Goal: Task Accomplishment & Management: Use online tool/utility

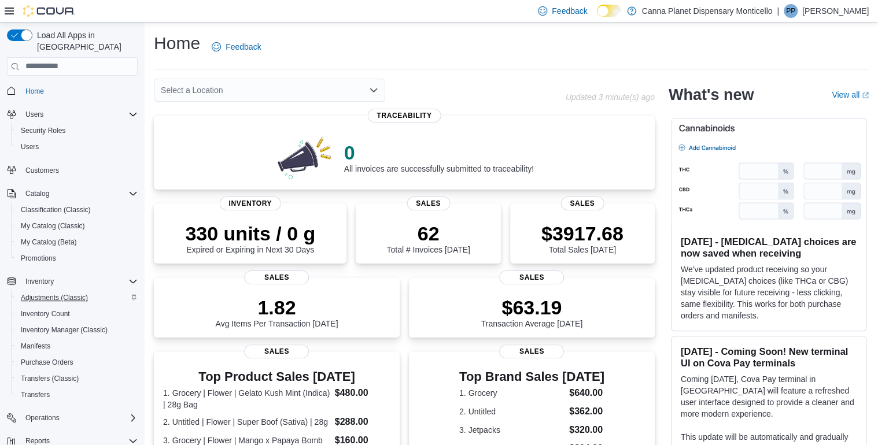
scroll to position [126, 0]
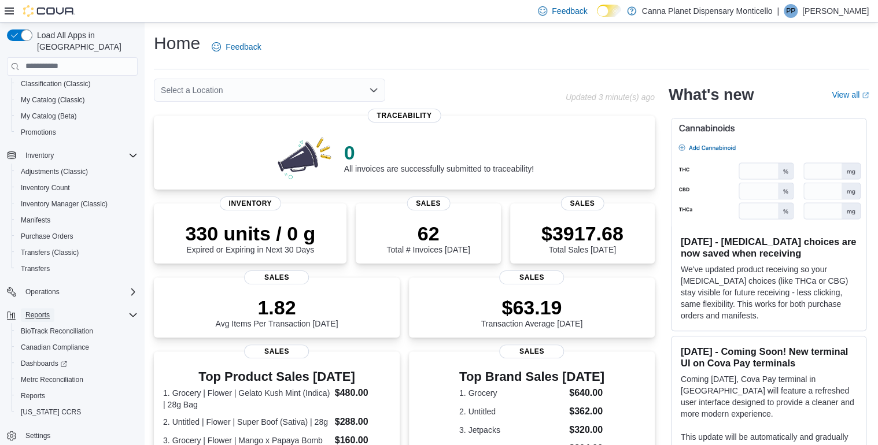
click at [35, 311] on span "Reports" at bounding box center [37, 315] width 24 height 9
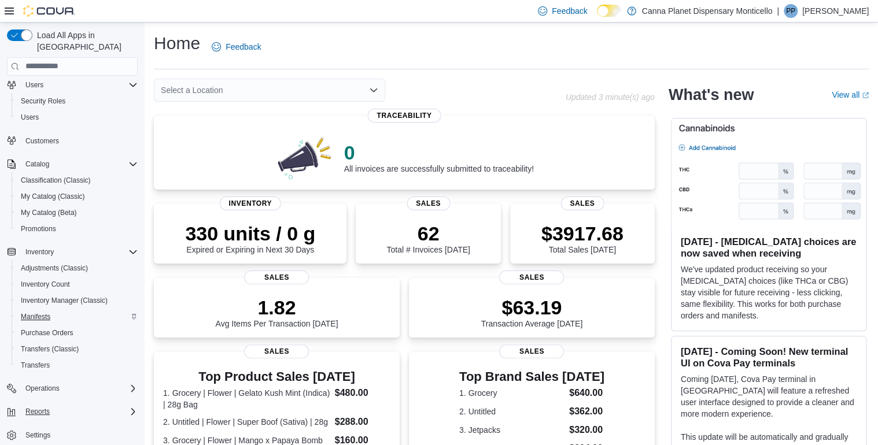
scroll to position [29, 0]
click at [34, 408] on span "Reports" at bounding box center [37, 412] width 24 height 9
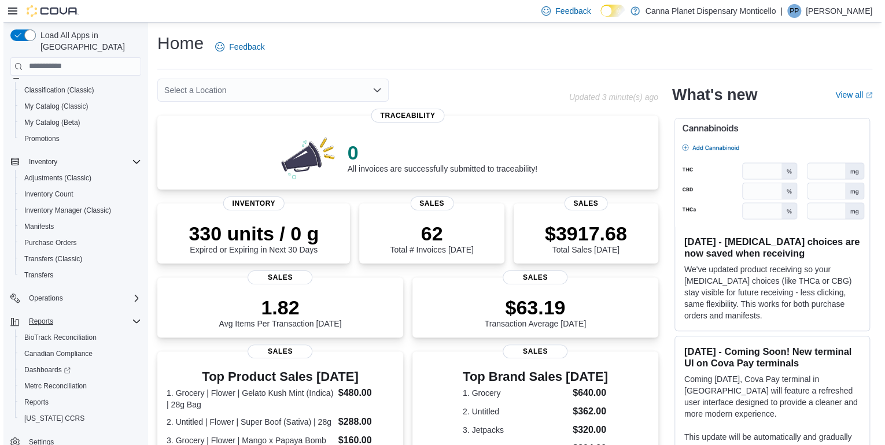
scroll to position [126, 0]
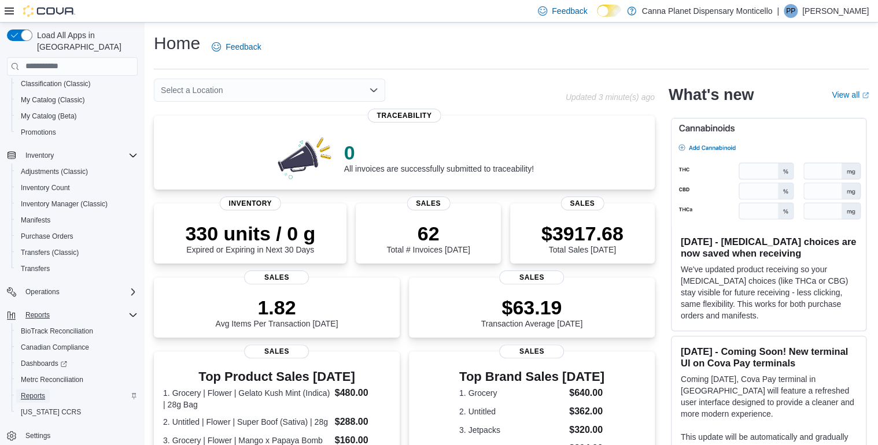
click at [31, 391] on span "Reports" at bounding box center [33, 395] width 24 height 9
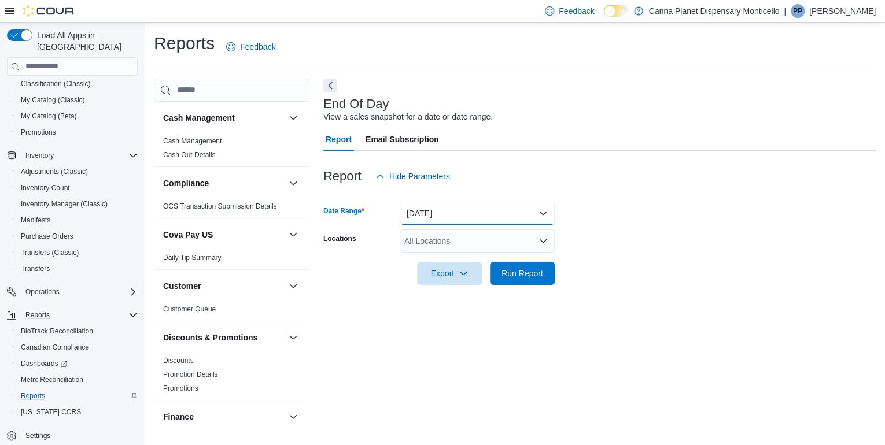
click at [477, 215] on button "[DATE]" at bounding box center [477, 213] width 155 height 23
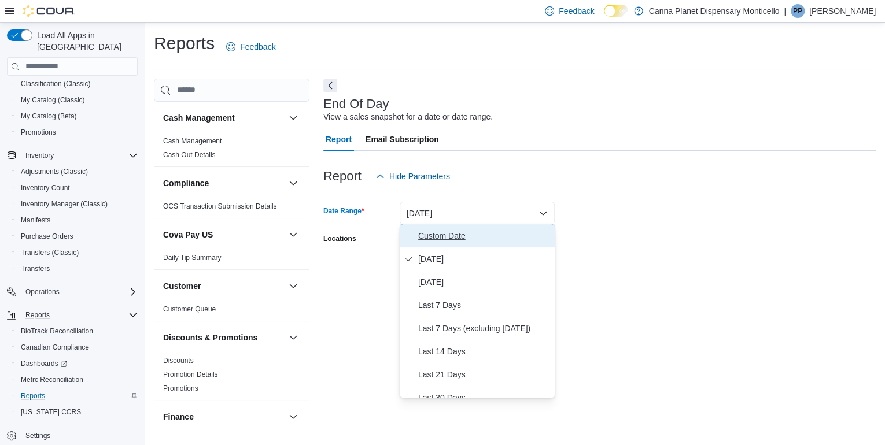
click at [445, 236] on span "Custom Date" at bounding box center [484, 236] width 132 height 14
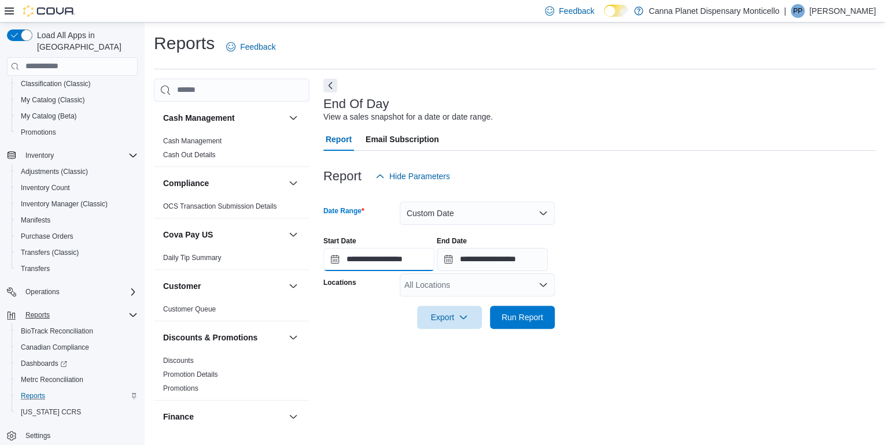
click at [331, 261] on input "**********" at bounding box center [378, 259] width 111 height 23
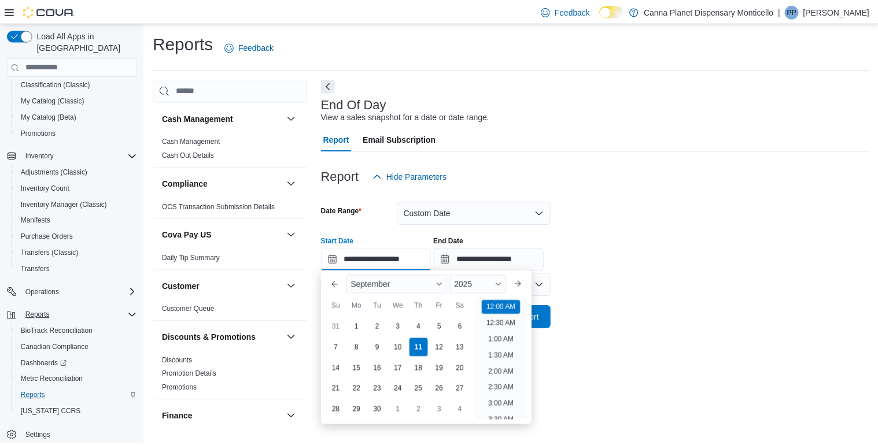
scroll to position [36, 0]
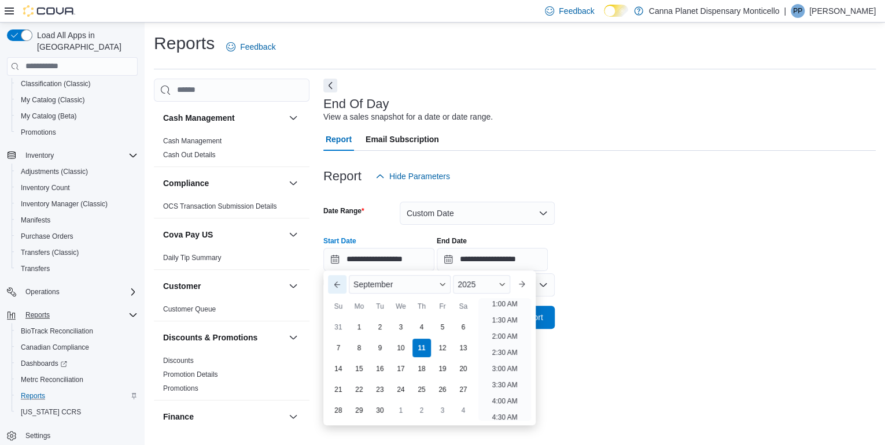
click at [335, 284] on button "Previous Month" at bounding box center [337, 284] width 19 height 19
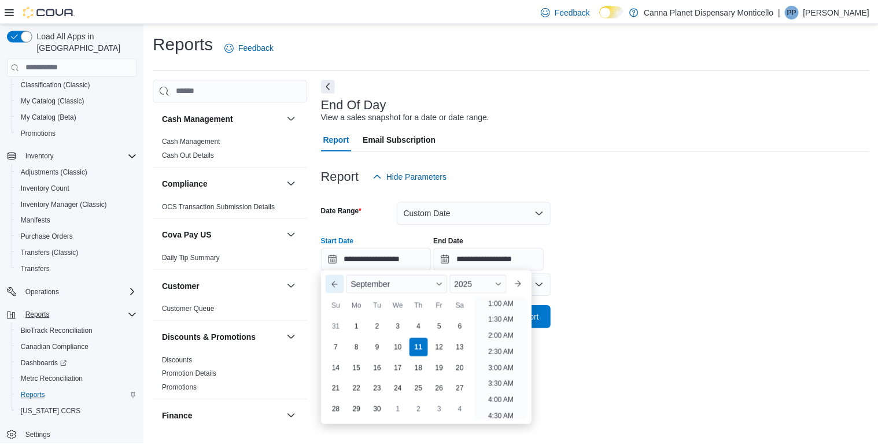
scroll to position [2, 0]
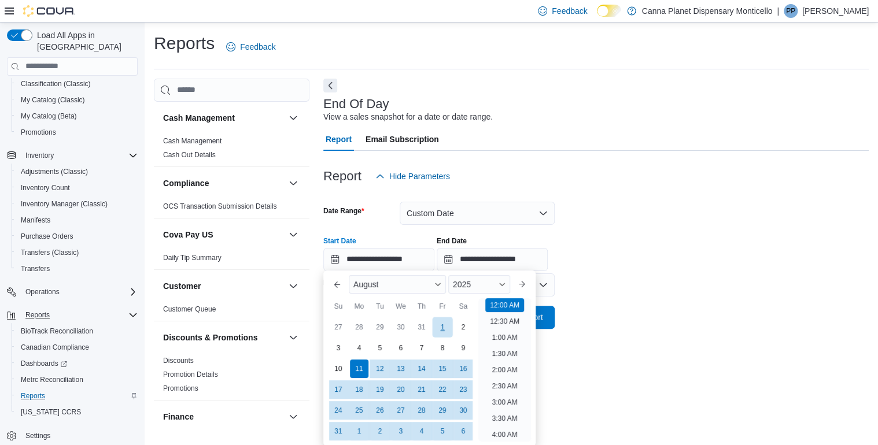
click at [439, 326] on div "1" at bounding box center [442, 327] width 20 height 20
type input "**********"
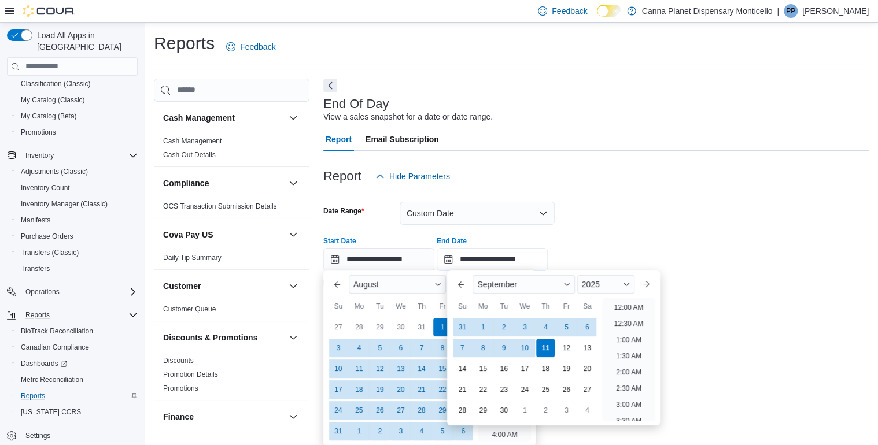
click at [460, 258] on input "**********" at bounding box center [492, 259] width 111 height 23
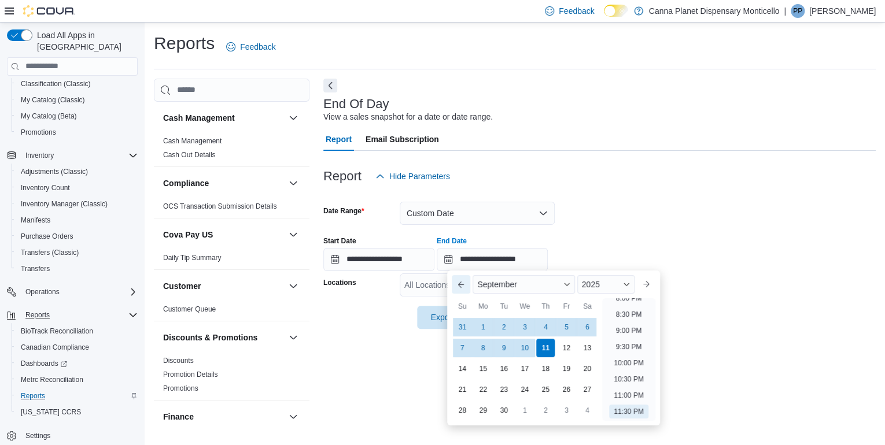
click at [463, 285] on button "Previous Month" at bounding box center [461, 284] width 19 height 19
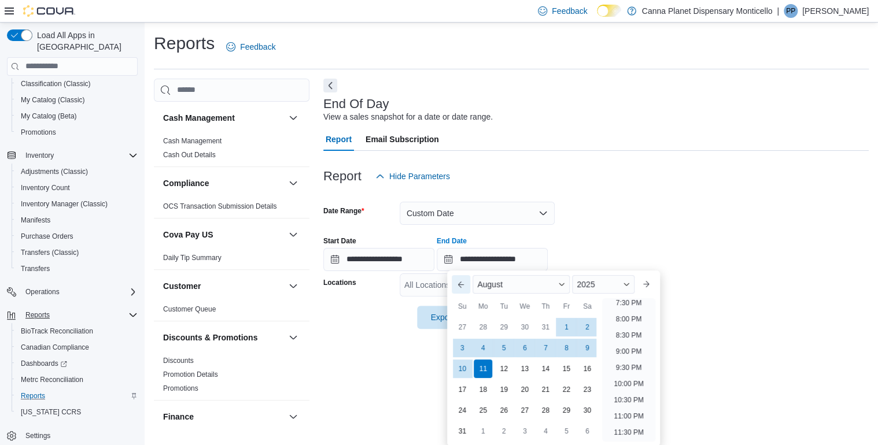
scroll to position [636, 0]
click at [461, 430] on div "31" at bounding box center [462, 432] width 20 height 20
type input "**********"
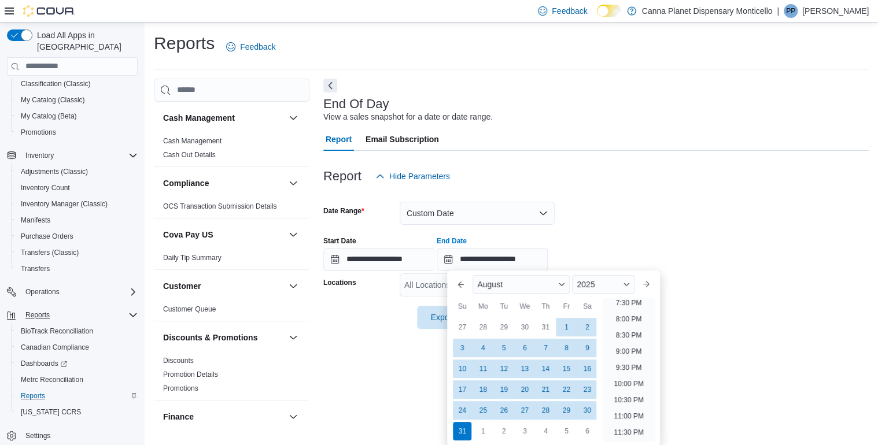
click at [694, 246] on div "**********" at bounding box center [595, 249] width 545 height 44
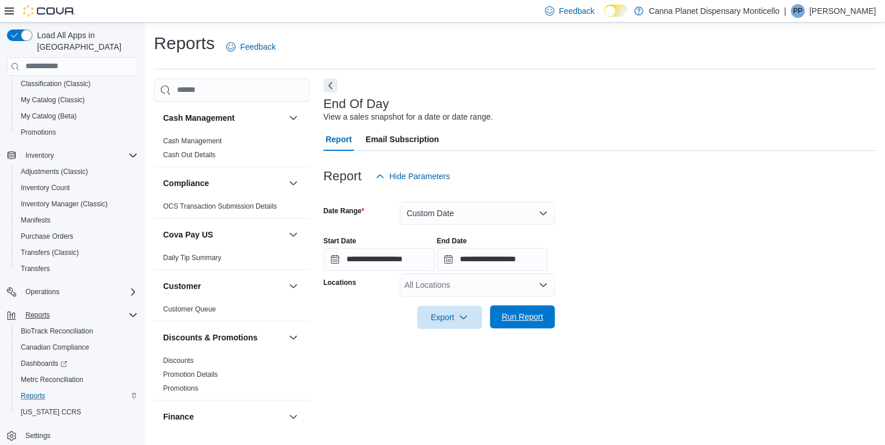
click at [515, 318] on span "Run Report" at bounding box center [522, 317] width 42 height 12
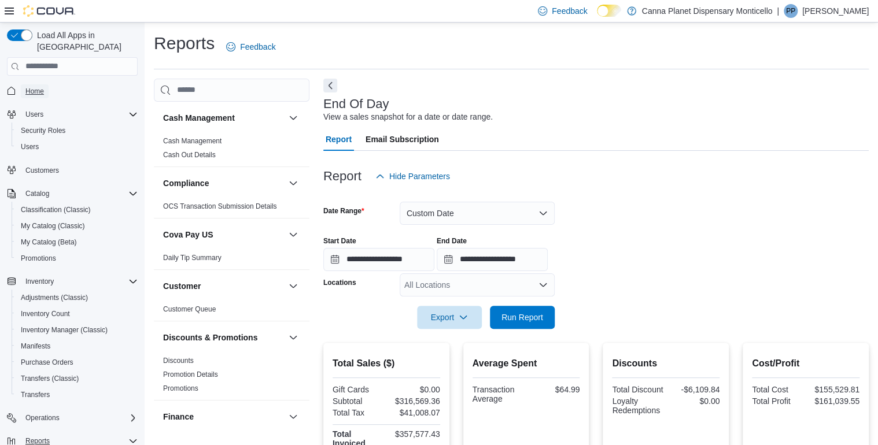
drag, startPoint x: 38, startPoint y: 79, endPoint x: 164, endPoint y: 46, distance: 130.3
click at [38, 87] on span "Home" at bounding box center [34, 91] width 19 height 9
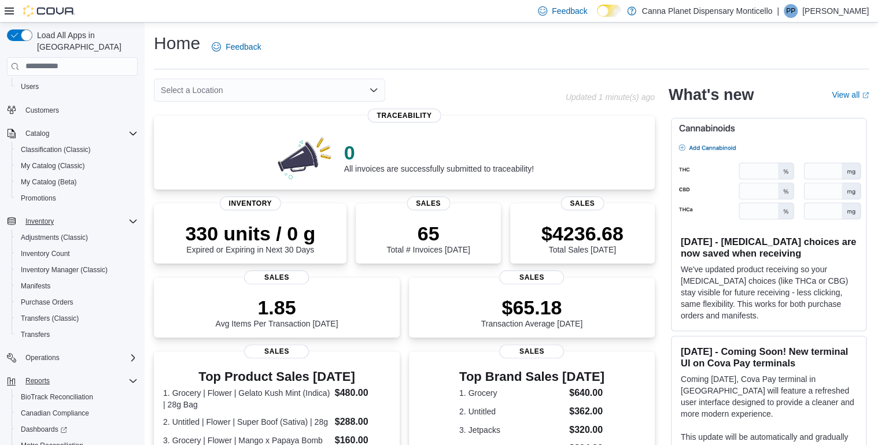
scroll to position [126, 0]
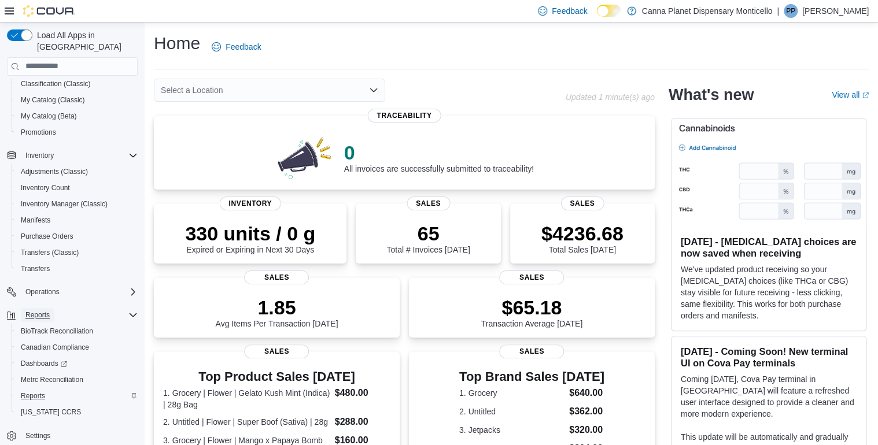
click at [36, 311] on span "Reports" at bounding box center [37, 315] width 24 height 9
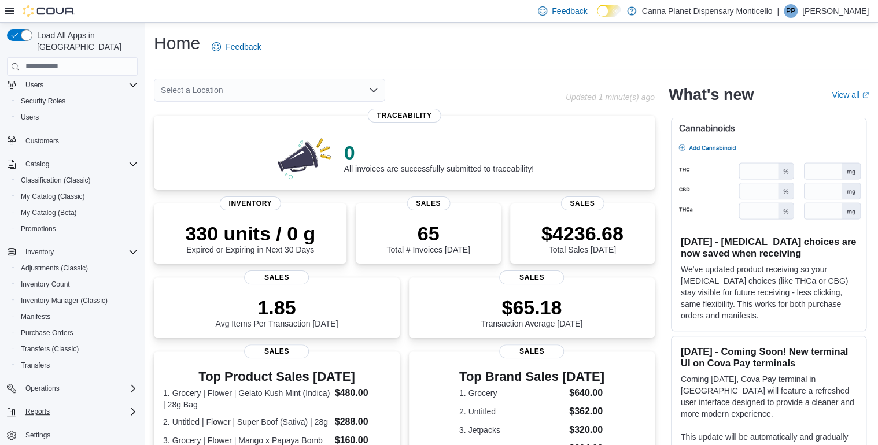
scroll to position [29, 0]
click at [33, 408] on span "Reports" at bounding box center [37, 412] width 24 height 9
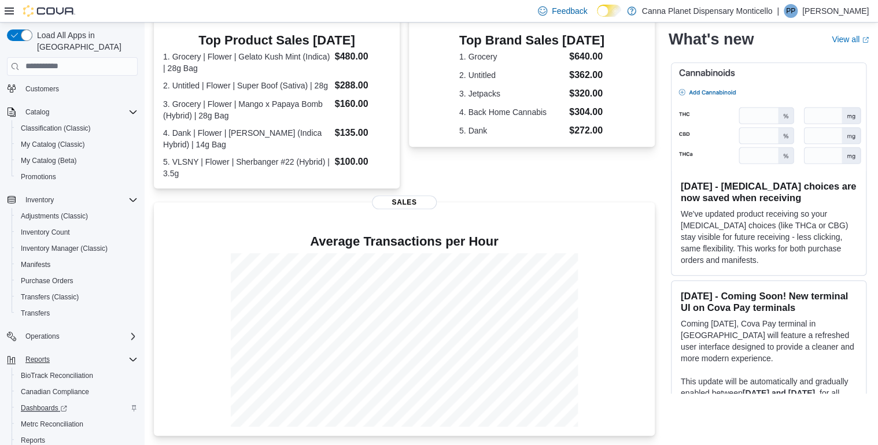
scroll to position [126, 0]
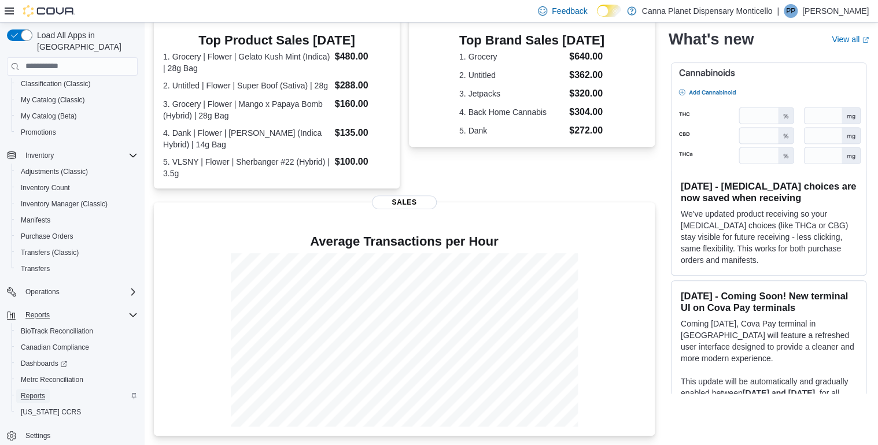
click at [28, 391] on span "Reports" at bounding box center [33, 395] width 24 height 9
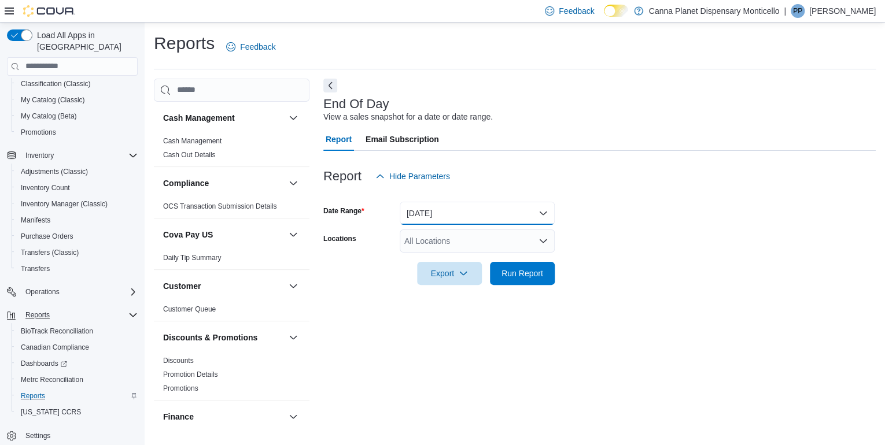
click at [427, 213] on button "[DATE]" at bounding box center [477, 213] width 155 height 23
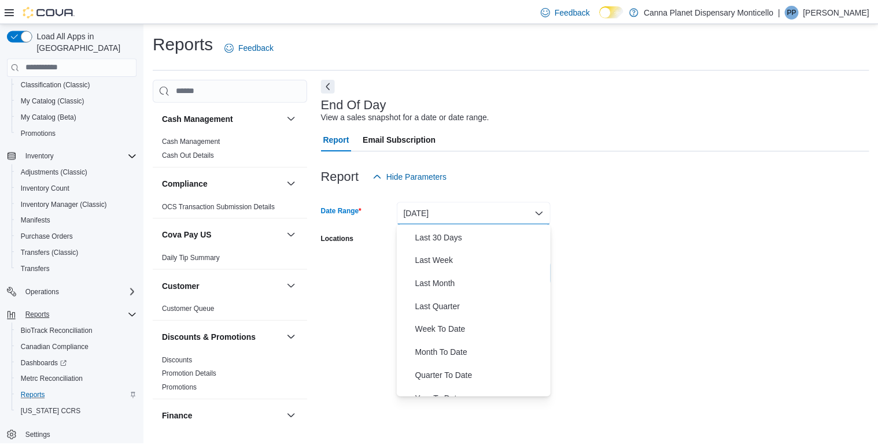
scroll to position [173, 0]
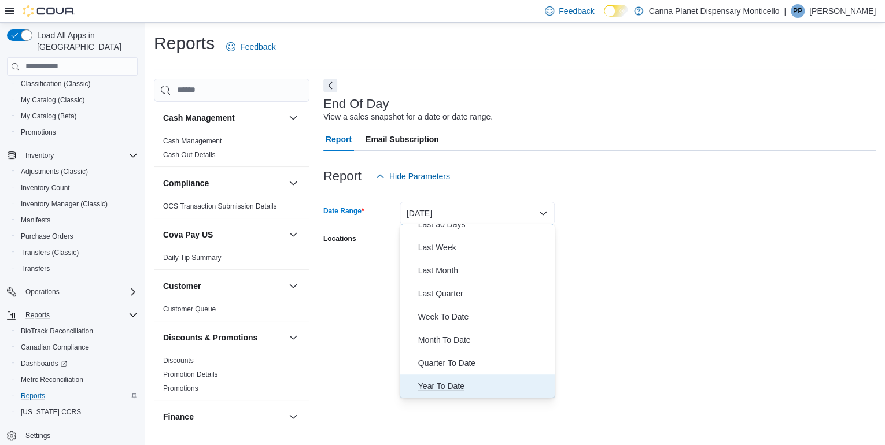
click at [437, 386] on span "Year To Date" at bounding box center [484, 386] width 132 height 14
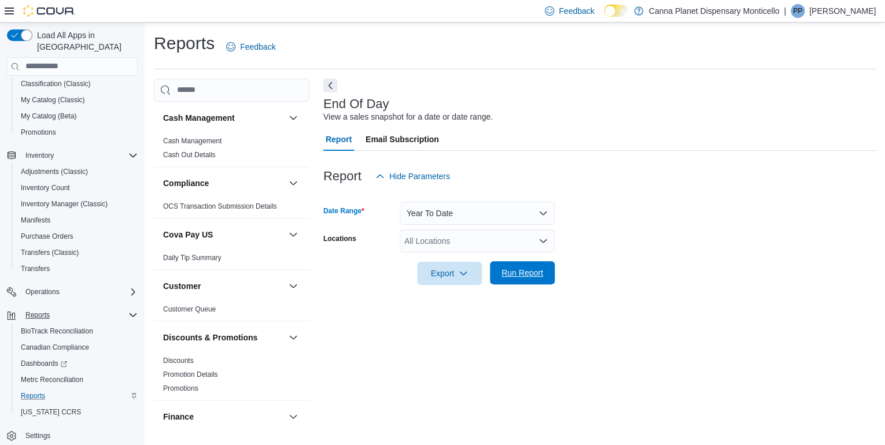
click at [510, 275] on span "Run Report" at bounding box center [522, 273] width 42 height 12
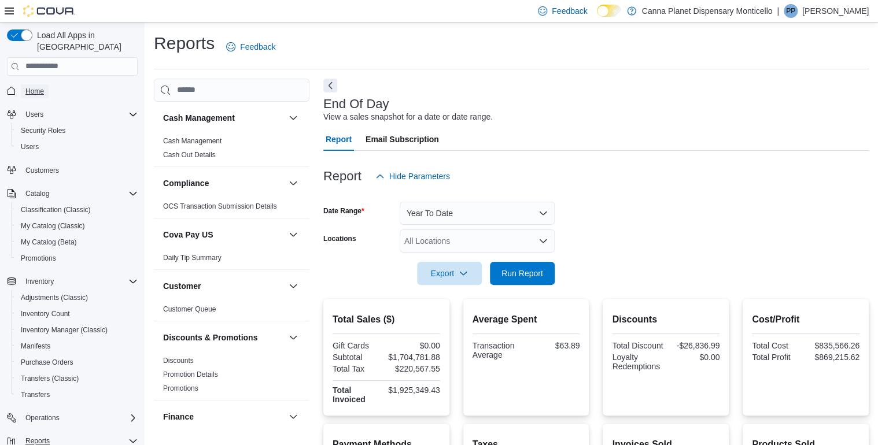
click at [27, 87] on span "Home" at bounding box center [34, 91] width 19 height 9
